Goal: Transaction & Acquisition: Book appointment/travel/reservation

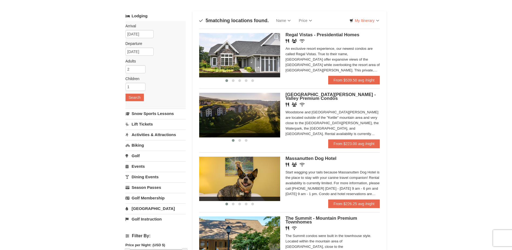
scroll to position [54, 0]
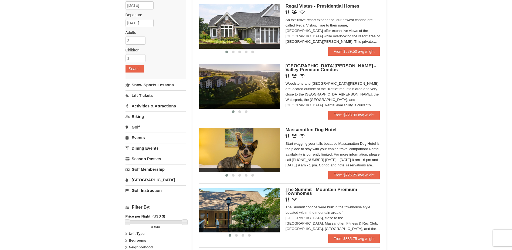
click at [149, 107] on link "Activities & Attractions" at bounding box center [156, 106] width 60 height 10
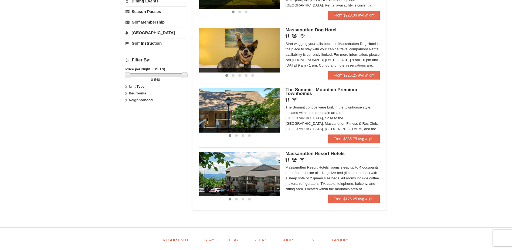
scroll to position [162, 0]
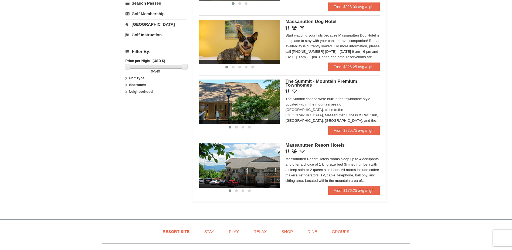
click at [364, 181] on div "Massanutten Resort Hotels rooms sleep up to 4 occupants and offer a choice of 1…" at bounding box center [333, 169] width 95 height 27
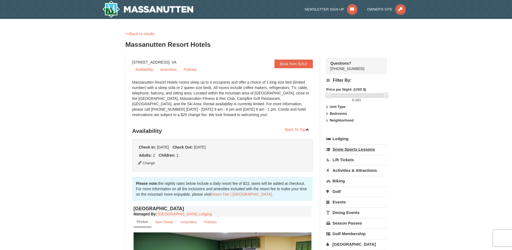
click at [346, 148] on link "Snow Sports Lessons" at bounding box center [356, 149] width 60 height 10
click at [358, 170] on link "Activities & Attractions" at bounding box center [356, 170] width 60 height 10
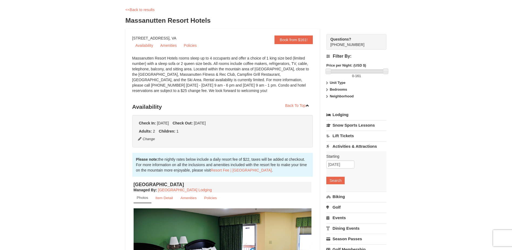
scroll to position [54, 0]
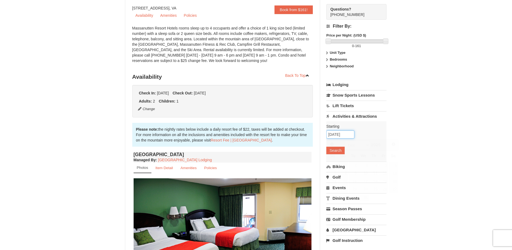
click at [345, 136] on input "12/21/2025" at bounding box center [340, 134] width 28 height 8
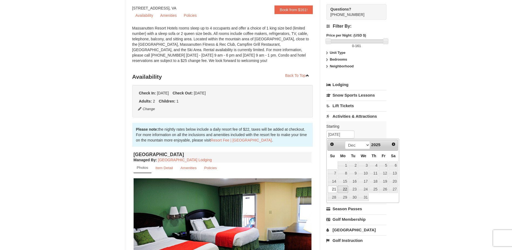
click at [344, 188] on link "22" at bounding box center [343, 189] width 10 height 8
type input "12/22/2025"
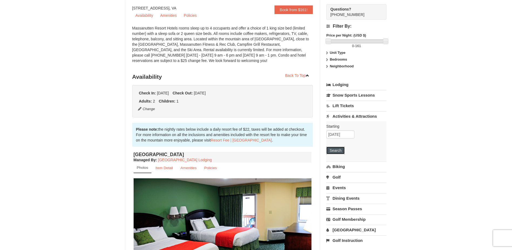
click at [336, 154] on button "Search" at bounding box center [335, 150] width 18 height 8
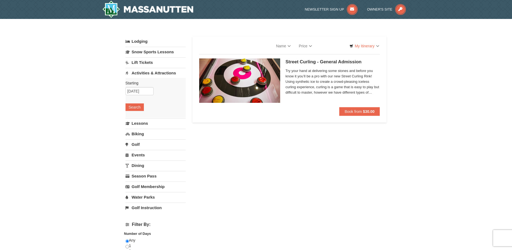
select select "10"
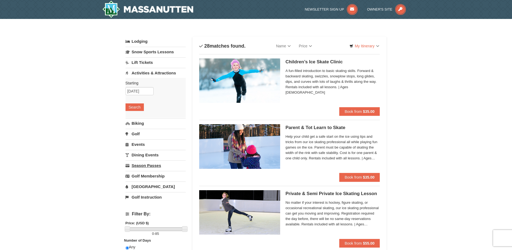
click at [144, 163] on link "Season Passes" at bounding box center [156, 165] width 60 height 10
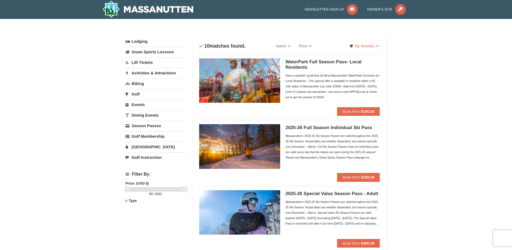
click at [139, 148] on link "[GEOGRAPHIC_DATA]" at bounding box center [156, 146] width 60 height 10
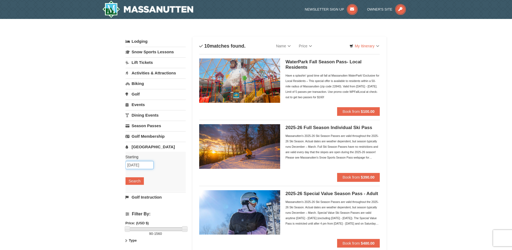
click at [145, 166] on input "10/02/2025" at bounding box center [140, 165] width 28 height 8
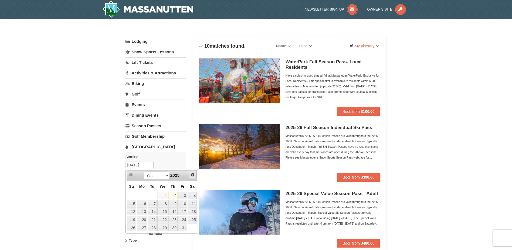
click at [191, 175] on span "Next" at bounding box center [193, 174] width 4 height 4
click at [151, 220] on link "23" at bounding box center [152, 219] width 9 height 8
type input "12/23/2025"
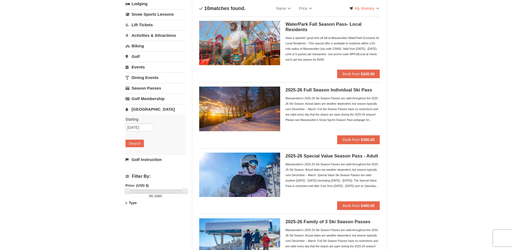
scroll to position [54, 0]
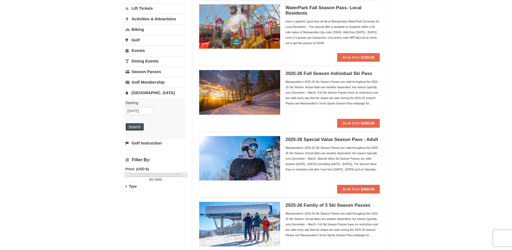
click at [135, 124] on button "Search" at bounding box center [135, 127] width 18 height 8
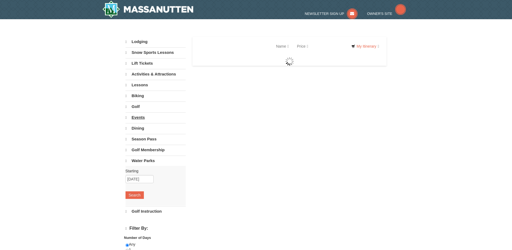
select select "10"
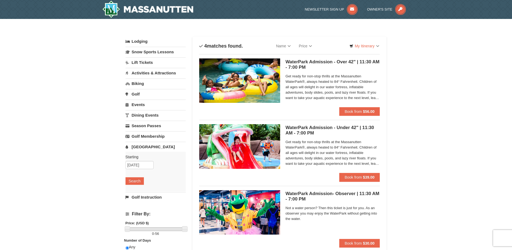
click at [138, 73] on link "Activities & Attractions" at bounding box center [156, 73] width 60 height 10
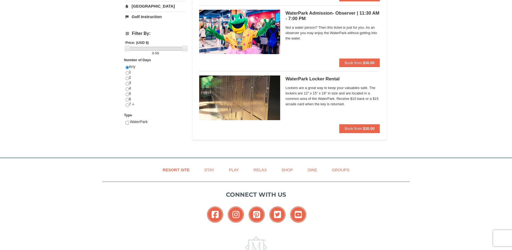
scroll to position [216, 0]
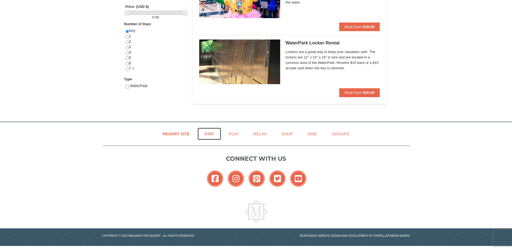
click at [209, 133] on link "Stay" at bounding box center [209, 133] width 23 height 12
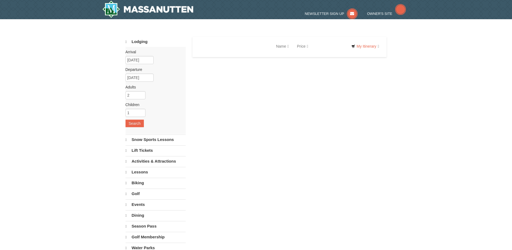
select select "10"
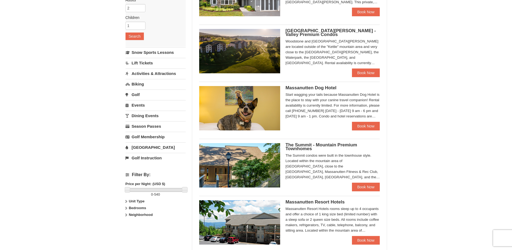
scroll to position [135, 0]
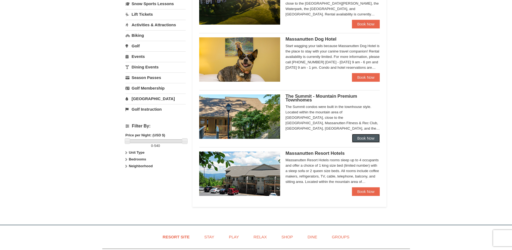
click at [376, 138] on link "Book Now" at bounding box center [366, 138] width 28 height 9
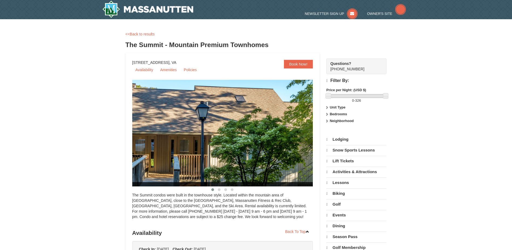
select select "10"
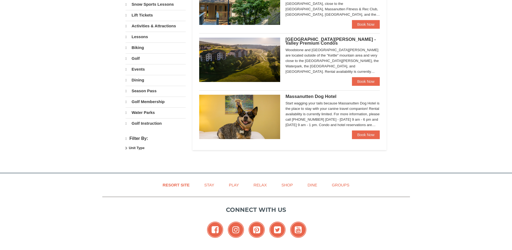
select select "10"
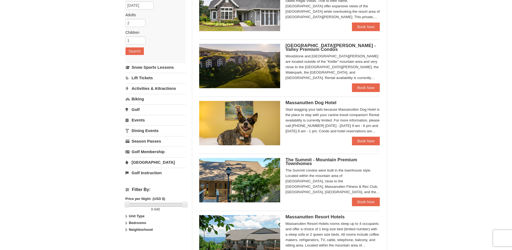
scroll to position [54, 0]
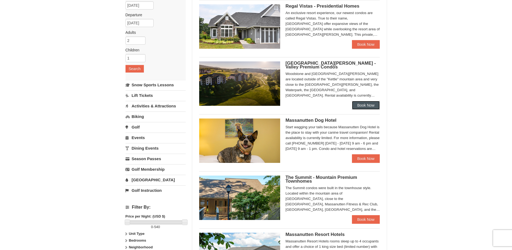
click at [355, 107] on link "Book Now" at bounding box center [366, 105] width 28 height 9
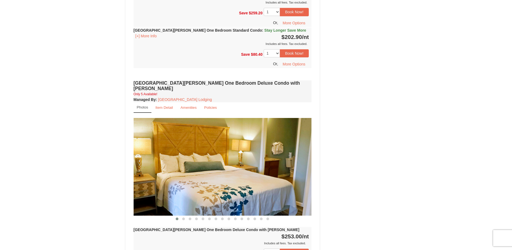
scroll to position [405, 0]
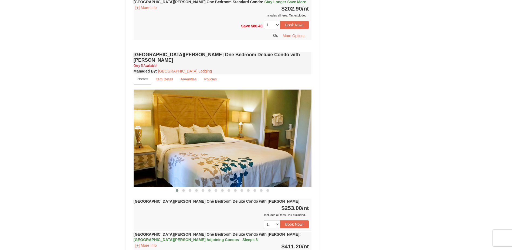
click at [302, 135] on img at bounding box center [223, 137] width 178 height 97
click at [310, 133] on img at bounding box center [223, 137] width 178 height 97
click at [184, 189] on span at bounding box center [183, 190] width 3 height 3
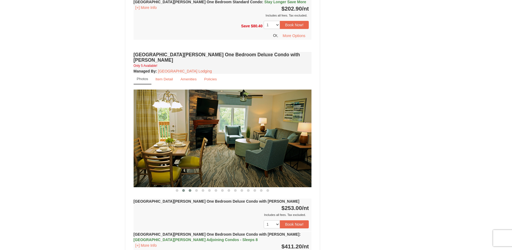
click at [190, 189] on span at bounding box center [190, 190] width 3 height 3
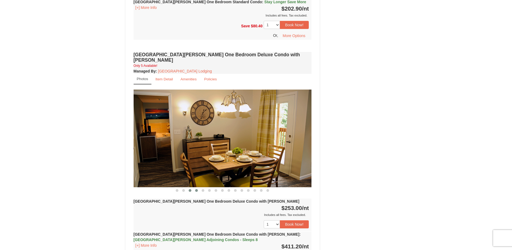
click at [198, 187] on button at bounding box center [196, 189] width 6 height 5
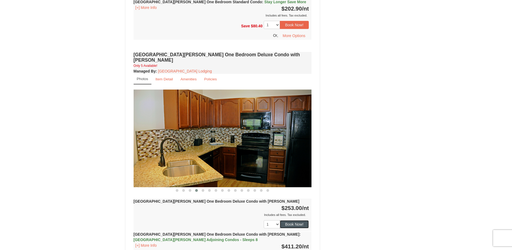
click at [301, 220] on button "Book Now!" at bounding box center [294, 224] width 29 height 8
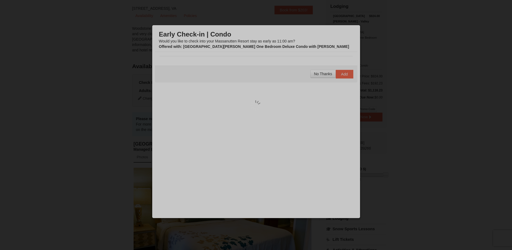
scroll to position [53, 0]
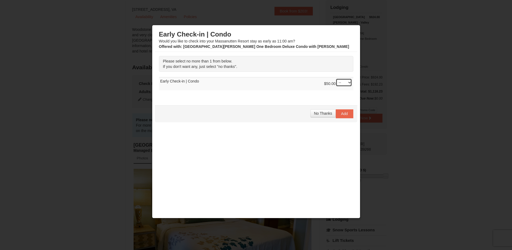
click at [347, 84] on select "-- 01" at bounding box center [344, 82] width 16 height 8
select select "1"
click at [336, 78] on select "-- 01" at bounding box center [344, 82] width 16 height 8
click at [337, 112] on button "Add" at bounding box center [345, 113] width 18 height 9
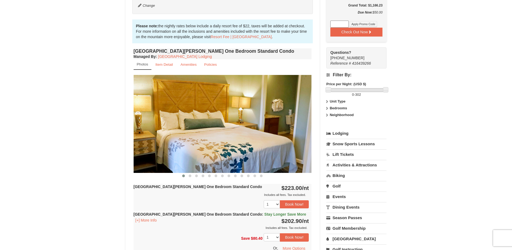
scroll to position [215, 0]
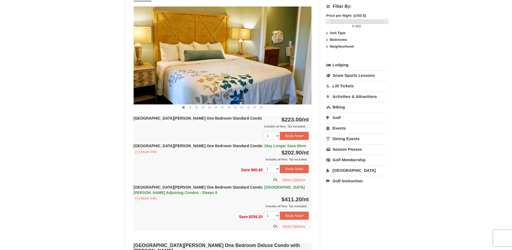
click at [342, 165] on link "[GEOGRAPHIC_DATA]" at bounding box center [356, 170] width 60 height 10
click at [344, 200] on button "Search" at bounding box center [335, 204] width 18 height 8
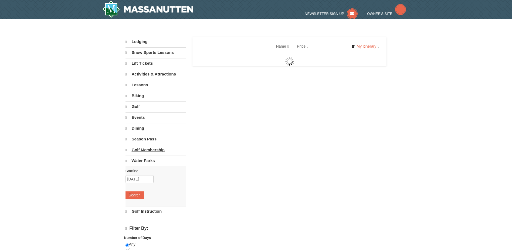
select select "10"
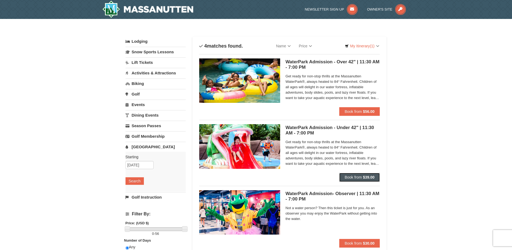
click at [366, 174] on button "Book from $39.00" at bounding box center [359, 177] width 41 height 9
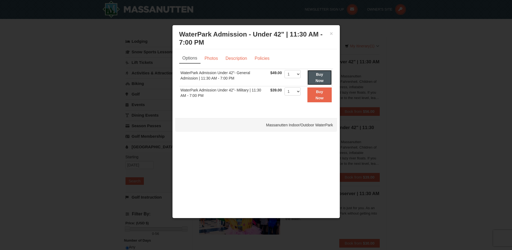
click at [317, 78] on strong "Buy Now" at bounding box center [320, 77] width 8 height 10
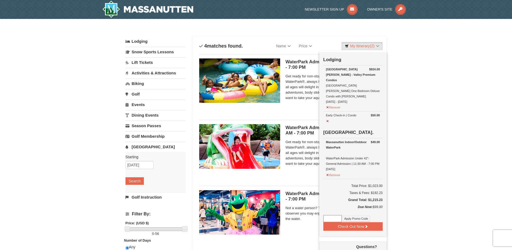
click at [254, 85] on img at bounding box center [239, 80] width 81 height 44
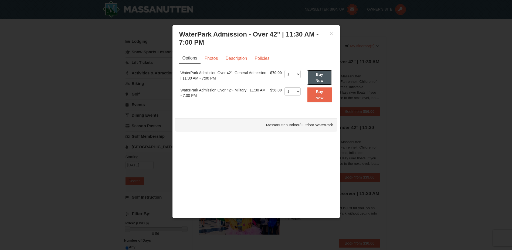
click at [316, 74] on strong "Buy Now" at bounding box center [320, 77] width 8 height 10
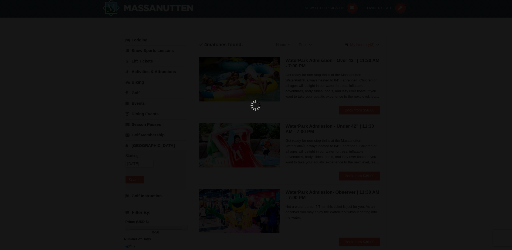
scroll to position [2, 0]
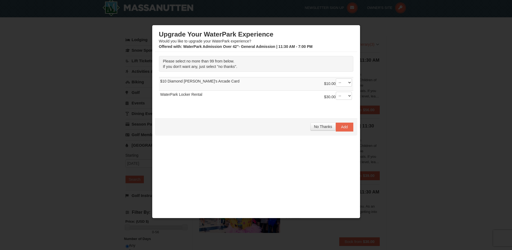
click at [324, 132] on div "No Thanks Add" at bounding box center [256, 126] width 203 height 17
click at [319, 126] on span "No Thanks" at bounding box center [323, 126] width 18 height 4
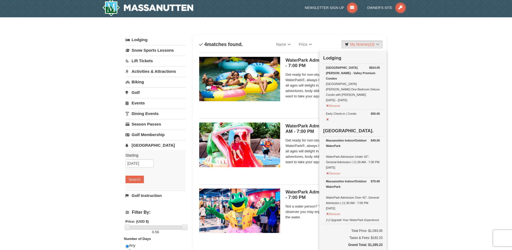
click at [444, 59] on div "× Categories List Filter My Itinerary (3) Check Out Now Lodging $924.00 [GEOGRA…" at bounding box center [256, 173] width 512 height 313
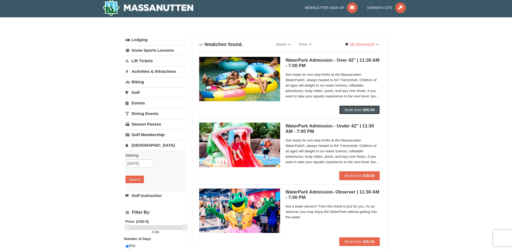
click at [349, 108] on span "Book from" at bounding box center [353, 109] width 17 height 4
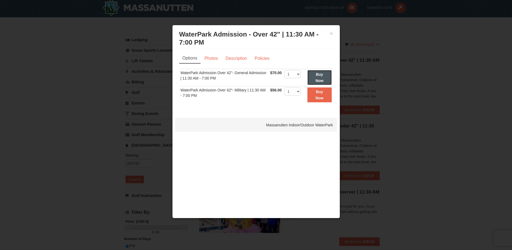
click at [323, 80] on strong "Buy Now" at bounding box center [320, 77] width 8 height 10
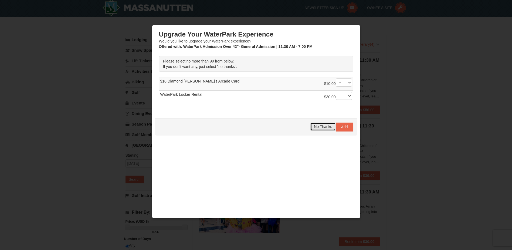
click at [323, 126] on span "No Thanks" at bounding box center [323, 126] width 18 height 4
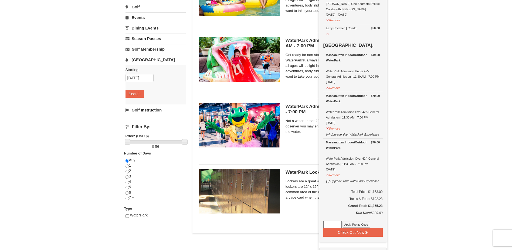
scroll to position [110, 0]
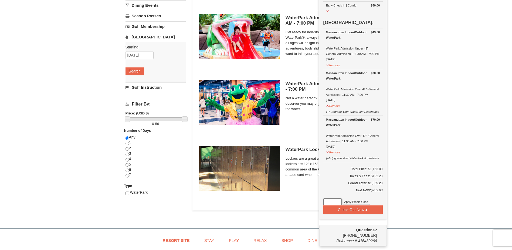
click at [458, 129] on div "× Categories List Filter My Itinerary (4) Check Out Now Lodging $924.00 [GEOGRA…" at bounding box center [256, 65] width 512 height 313
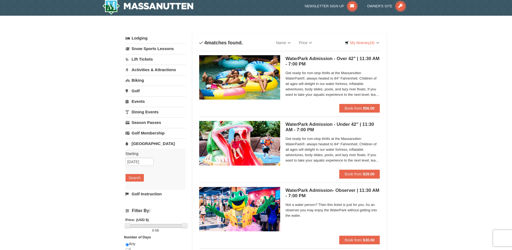
scroll to position [2, 0]
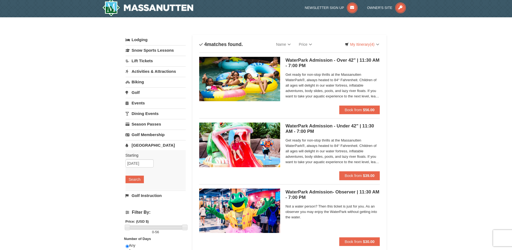
click at [150, 63] on link "Lift Tickets" at bounding box center [156, 61] width 60 height 10
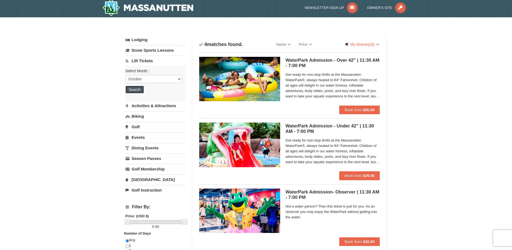
click at [137, 91] on button "Search" at bounding box center [135, 90] width 18 height 8
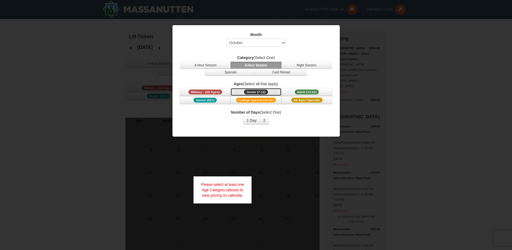
click at [254, 91] on span "Junior (7-12)" at bounding box center [256, 91] width 24 height 5
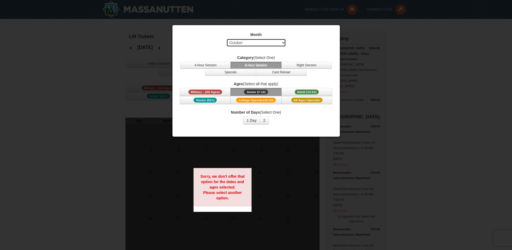
click at [284, 45] on select "Select October November December January February March April May June July Aug…" at bounding box center [256, 43] width 59 height 8
select select "12"
click at [227, 39] on select "Select October November December January February March April May June July Aug…" at bounding box center [256, 43] width 59 height 8
click at [297, 89] on button "Adult (13-61) (13 - 61)" at bounding box center [307, 92] width 51 height 8
click at [258, 161] on div at bounding box center [256, 125] width 512 height 250
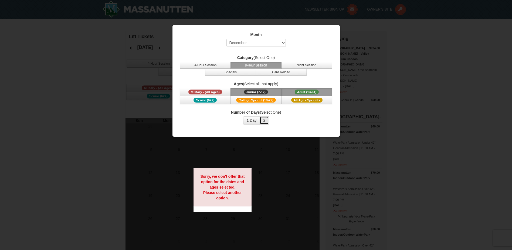
click at [267, 120] on button "2" at bounding box center [264, 120] width 9 height 8
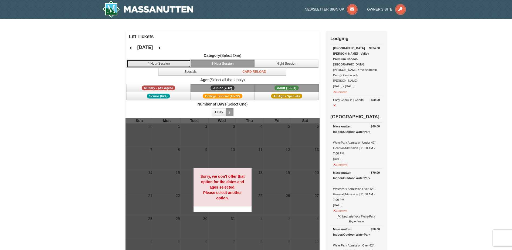
click at [173, 66] on button "4-Hour Session" at bounding box center [159, 63] width 64 height 8
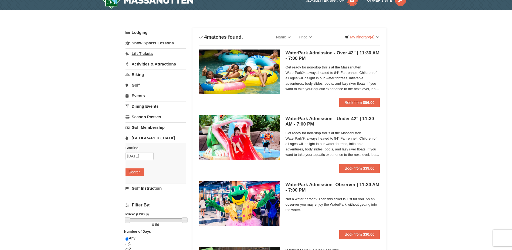
scroll to position [2, 0]
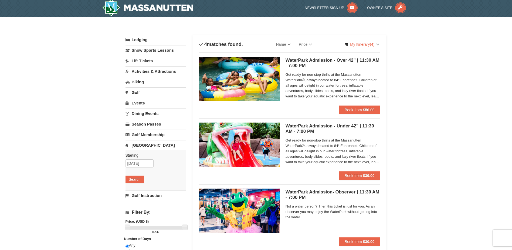
click at [134, 60] on link "Lift Tickets" at bounding box center [156, 61] width 60 height 10
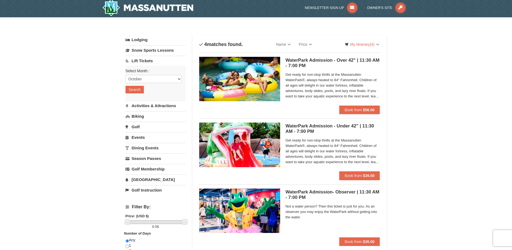
click at [153, 106] on link "Activities & Attractions" at bounding box center [156, 105] width 60 height 10
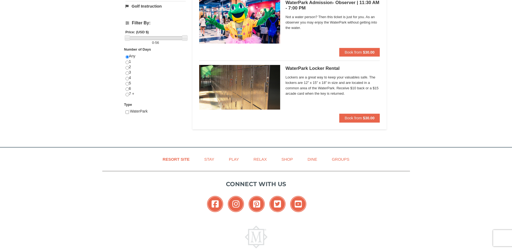
scroll to position [217, 0]
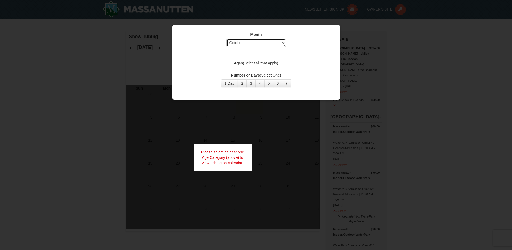
click at [285, 44] on select "Select October November December January February March April May June July Aug…" at bounding box center [256, 43] width 59 height 8
select select "12"
click at [227, 39] on select "Select October November December January February March April May June July Aug…" at bounding box center [256, 43] width 59 height 8
click at [267, 62] on label "Ages (Select all that apply)" at bounding box center [256, 62] width 154 height 5
click at [236, 63] on strong "Ages" at bounding box center [238, 63] width 9 height 4
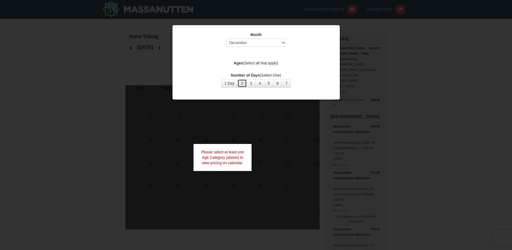
click at [246, 82] on button "2" at bounding box center [242, 83] width 9 height 8
click at [257, 60] on label "Ages (Select all that apply)" at bounding box center [256, 62] width 154 height 5
click at [273, 65] on label "Ages (Select all that apply)" at bounding box center [256, 62] width 154 height 5
click at [234, 63] on strong "Ages" at bounding box center [238, 63] width 9 height 4
click at [235, 63] on strong "Ages" at bounding box center [238, 63] width 9 height 4
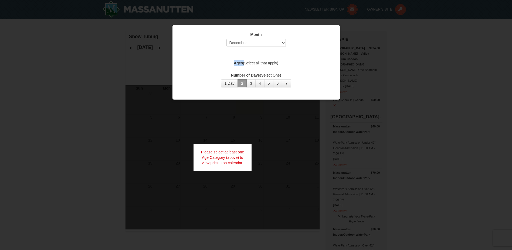
click at [235, 63] on strong "Ages" at bounding box center [238, 63] width 9 height 4
click at [268, 160] on div at bounding box center [256, 125] width 512 height 250
drag, startPoint x: 107, startPoint y: 111, endPoint x: 274, endPoint y: 117, distance: 167.0
click at [114, 114] on div at bounding box center [256, 125] width 512 height 250
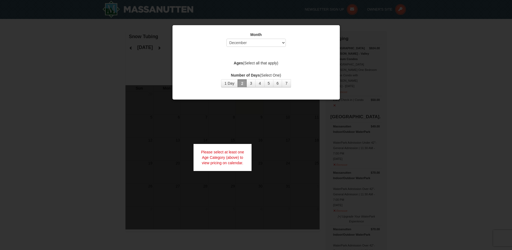
click at [221, 169] on div "Please select at least one Age Category (above) to view pricing on calendar." at bounding box center [223, 157] width 58 height 27
click at [221, 168] on div "Please select at least one Age Category (above) to view pricing on calendar." at bounding box center [223, 157] width 58 height 27
click at [259, 12] on div at bounding box center [256, 125] width 512 height 250
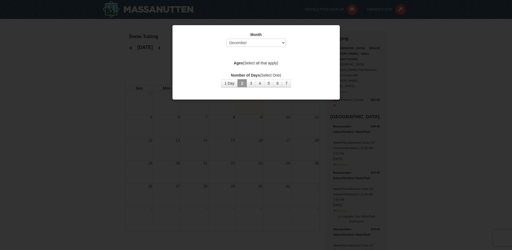
click at [240, 145] on div at bounding box center [256, 125] width 512 height 250
click at [175, 45] on div "Month Select October November December January February March April May June Ju…" at bounding box center [256, 59] width 162 height 63
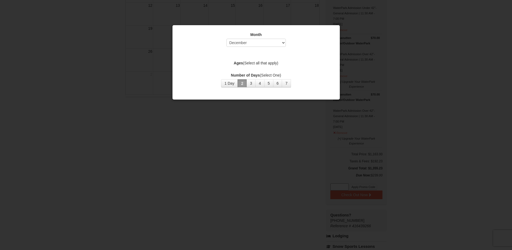
scroll to position [108, 0]
click at [238, 41] on select "Select October November December January February March April May June July Aug…" at bounding box center [256, 43] width 59 height 8
click at [227, 39] on select "Select October November December January February March April May June July Aug…" at bounding box center [256, 43] width 59 height 8
click at [254, 63] on label "Ages (Select all that apply)" at bounding box center [256, 62] width 154 height 5
click at [240, 63] on strong "Ages" at bounding box center [238, 63] width 9 height 4
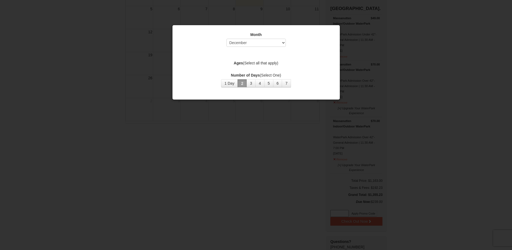
click at [169, 107] on div at bounding box center [256, 125] width 512 height 250
